Goal: Task Accomplishment & Management: Complete application form

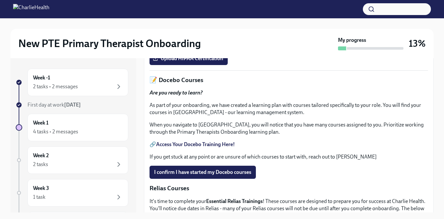
scroll to position [231, 0]
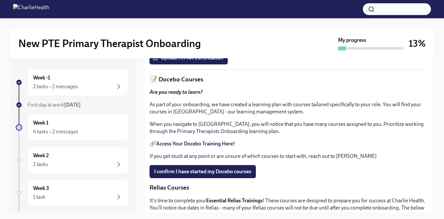
click at [217, 61] on span "Upload HIPAA Certification" at bounding box center [188, 58] width 69 height 7
click at [0, 0] on input "Upload HIPAA Certification" at bounding box center [0, 0] width 0 height 0
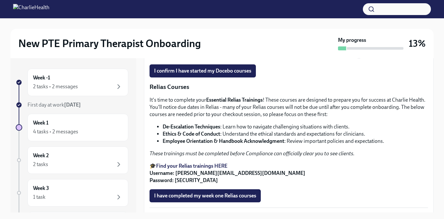
scroll to position [332, 0]
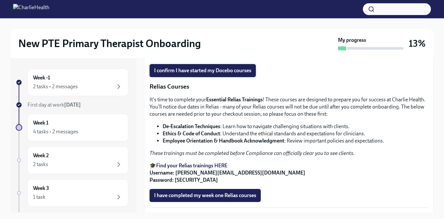
click at [249, 77] on button "I confirm I have started my Docebo courses" at bounding box center [203, 70] width 106 height 13
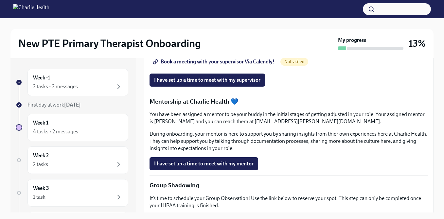
scroll to position [550, 0]
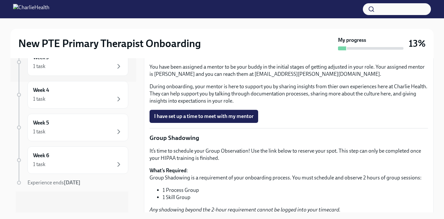
scroll to position [591, 0]
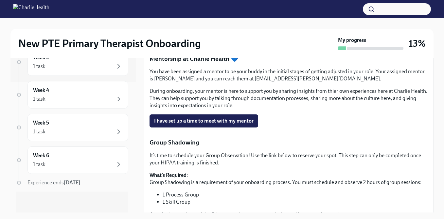
click at [225, 22] on span "Book a meeting with your supervisor Via Calendly!" at bounding box center [214, 19] width 120 height 7
click at [202, 41] on span "I have set up a time to meet with my supervisor" at bounding box center [207, 37] width 106 height 7
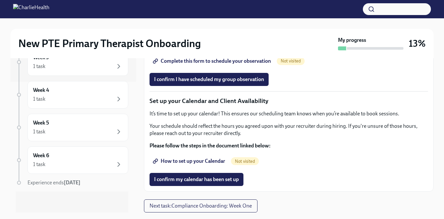
scroll to position [857, 0]
click at [211, 49] on link "Group Observation Instructions" at bounding box center [194, 42] width 88 height 13
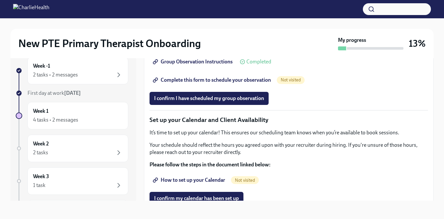
scroll to position [823, 0]
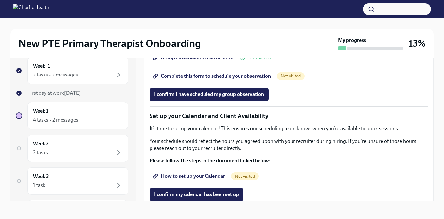
click at [207, 61] on span "Group Observation Instructions" at bounding box center [193, 58] width 79 height 7
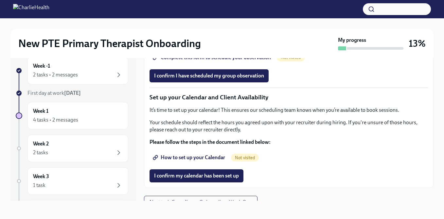
scroll to position [850, 0]
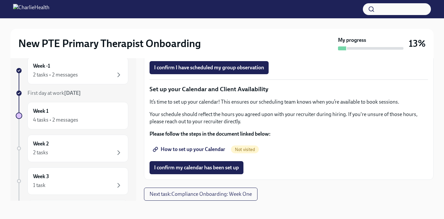
click at [191, 53] on span "Complete this form to schedule your observation" at bounding box center [212, 49] width 117 height 7
click at [209, 71] on span "I confirm I have scheduled my group observation" at bounding box center [209, 67] width 110 height 7
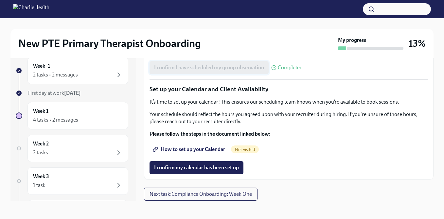
scroll to position [944, 0]
click at [203, 153] on span "How to set up your Calendar" at bounding box center [189, 149] width 71 height 7
click at [193, 171] on span "I confirm my calendar has been set up" at bounding box center [196, 168] width 85 height 7
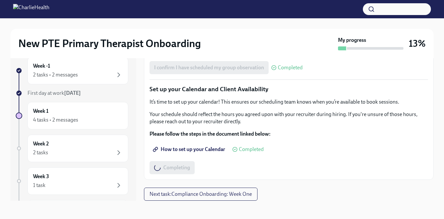
scroll to position [952, 0]
click at [216, 196] on span "Next task : Compliance Onboarding: Week One" at bounding box center [201, 194] width 102 height 7
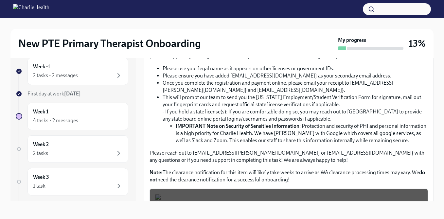
scroll to position [450, 0]
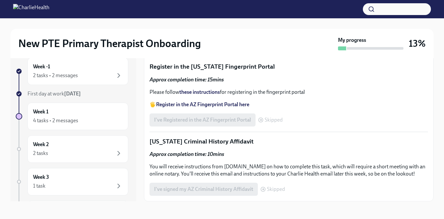
scroll to position [774, 0]
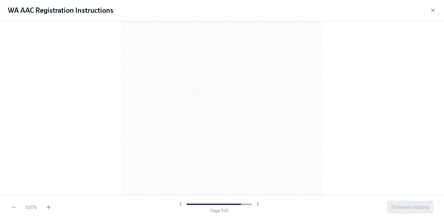
scroll to position [1422, 0]
click at [416, 211] on button "Finished reading" at bounding box center [410, 207] width 47 height 13
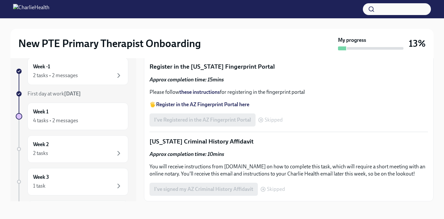
scroll to position [783, 0]
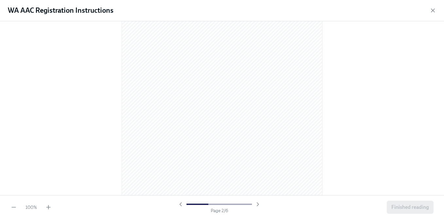
scroll to position [323, 0]
click at [438, 11] on div "WA AAC Registration Instructions" at bounding box center [222, 10] width 444 height 21
click at [433, 11] on icon "button" at bounding box center [433, 10] width 7 height 7
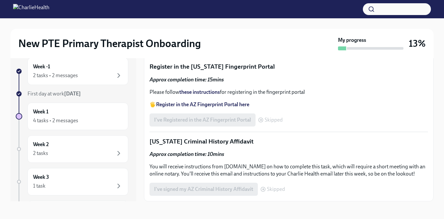
scroll to position [901, 0]
click at [194, 108] on strong "Register in the AZ Fingerprint Portal here" at bounding box center [202, 104] width 93 height 6
click at [196, 95] on strong "these instructions" at bounding box center [199, 92] width 41 height 6
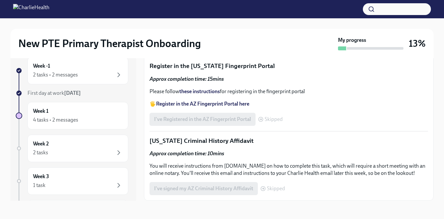
scroll to position [884, 0]
click at [99, 149] on div "2 tasks" at bounding box center [78, 153] width 90 height 8
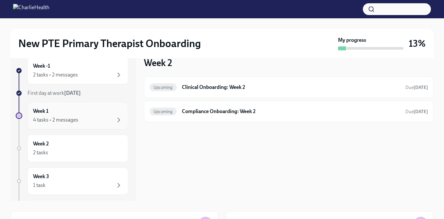
click at [113, 114] on div "Week 1 4 tasks • 2 messages" at bounding box center [78, 116] width 90 height 16
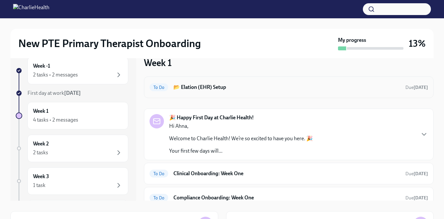
click at [206, 89] on h6 "📂 Elation (EHR) Setup" at bounding box center [286, 87] width 227 height 7
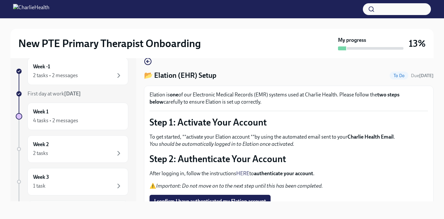
scroll to position [61, 0]
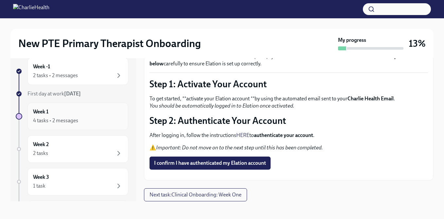
click at [91, 116] on div "Week 1 4 tasks • 2 messages" at bounding box center [78, 116] width 90 height 16
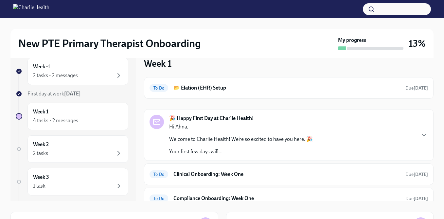
click at [210, 131] on div "Hi [PERSON_NAME], Welcome to Charlie Health! We’re so excited to have you here.…" at bounding box center [241, 139] width 144 height 32
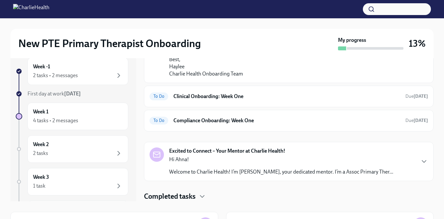
scroll to position [534, 0]
click at [195, 196] on h4 "Completed tasks" at bounding box center [170, 197] width 52 height 10
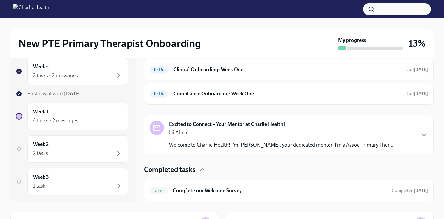
scroll to position [561, 0]
click at [200, 172] on icon "button" at bounding box center [202, 170] width 8 height 8
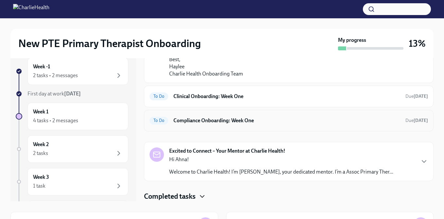
click at [218, 121] on h6 "Compliance Onboarding: Week One" at bounding box center [286, 120] width 227 height 7
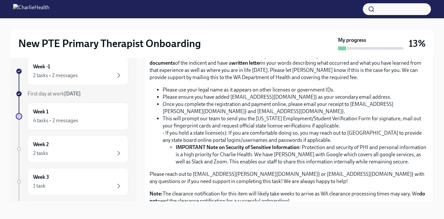
scroll to position [431, 0]
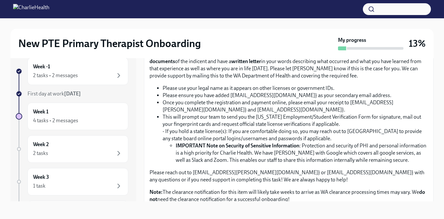
click at [0, 0] on input "Upload CPR/First Aid Training Certificate" at bounding box center [0, 0] width 0 height 0
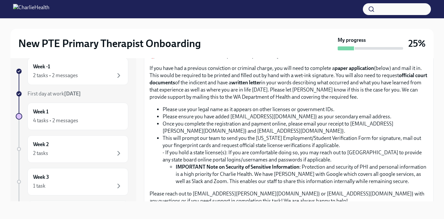
scroll to position [391, 0]
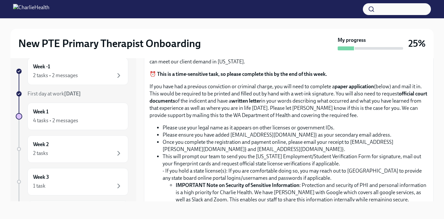
click at [0, 0] on input "Upload the [US_STATE] Telehealth Certificate" at bounding box center [0, 0] width 0 height 0
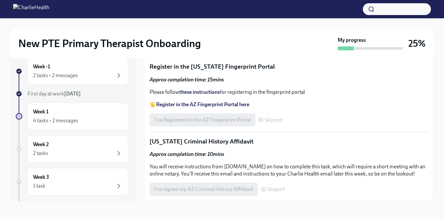
scroll to position [898, 0]
click at [215, 108] on strong "Register in the AZ Fingerprint Portal here" at bounding box center [202, 104] width 93 height 6
